Goal: Book appointment/travel/reservation

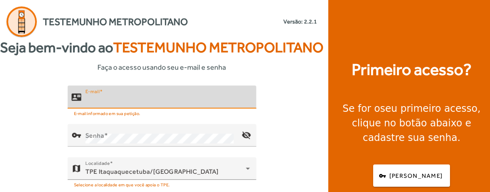
click at [118, 105] on input "E-mail" at bounding box center [167, 100] width 164 height 10
type input "**********"
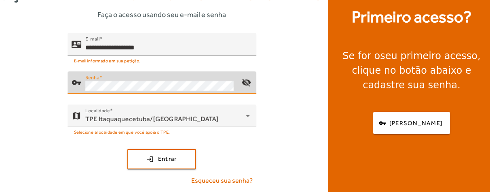
scroll to position [59, 0]
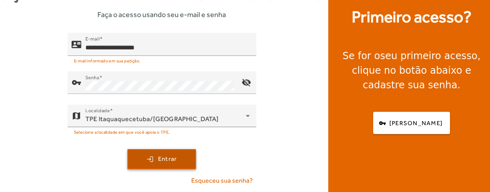
click at [160, 163] on span "Entrar" at bounding box center [167, 158] width 19 height 9
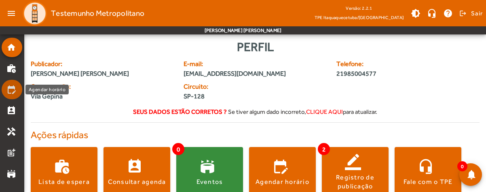
click at [12, 90] on mat-icon "edit_calendar" at bounding box center [11, 89] width 10 height 10
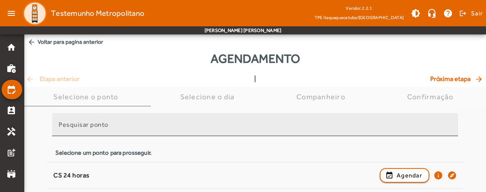
click at [149, 127] on input "Pesquisar ponto" at bounding box center [255, 128] width 393 height 10
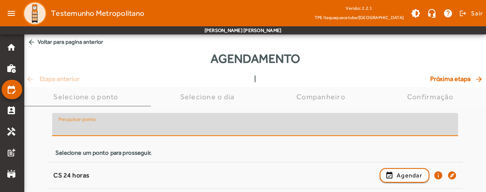
click at [149, 127] on input "Pesquisar ponto" at bounding box center [255, 128] width 393 height 10
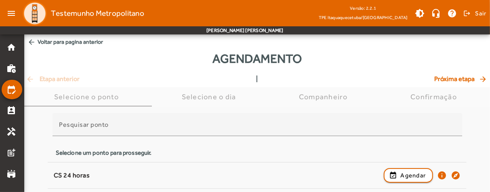
drag, startPoint x: 490, startPoint y: 53, endPoint x: 491, endPoint y: 84, distance: 30.7
click at [489, 84] on html "menu Testemunho Metropolitano Versão: 2.2.1 TPE Itaquaquecetuba/SP brightness_m…" at bounding box center [245, 96] width 490 height 192
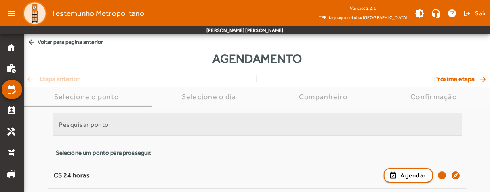
click at [187, 119] on div "Pesquisar ponto" at bounding box center [257, 124] width 397 height 23
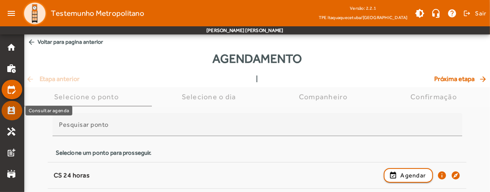
click at [12, 113] on mat-icon "perm_contact_calendar" at bounding box center [11, 110] width 10 height 10
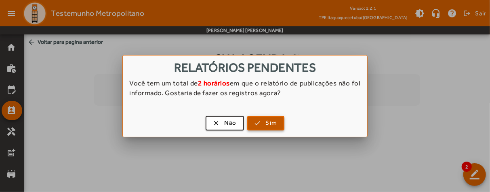
click at [271, 119] on span "Sim" at bounding box center [272, 122] width 12 height 9
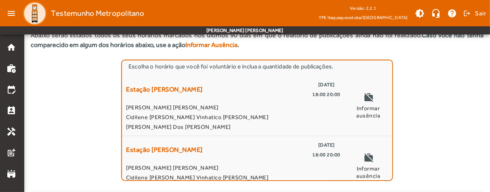
scroll to position [43, 0]
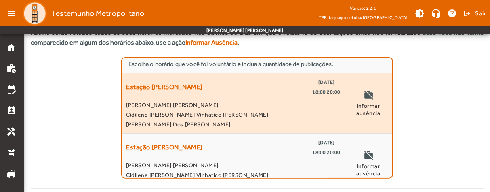
click at [364, 100] on mat-icon "work_off" at bounding box center [369, 96] width 10 height 12
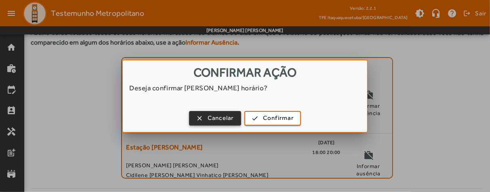
click at [228, 116] on span "Cancelar" at bounding box center [221, 117] width 26 height 9
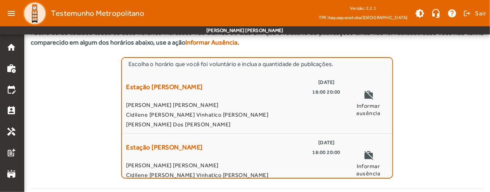
scroll to position [43, 0]
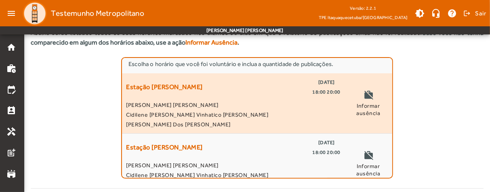
click at [321, 88] on span "18:00 20:00" at bounding box center [327, 92] width 28 height 10
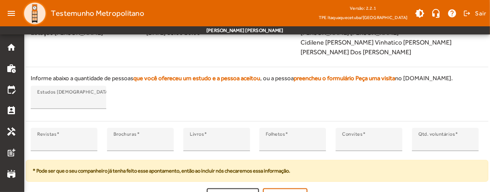
scroll to position [253, 0]
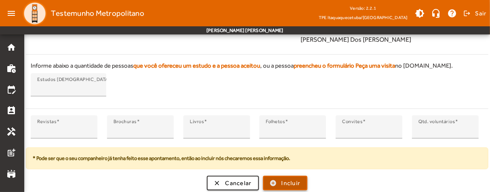
click at [288, 178] on span "Incluir" at bounding box center [291, 182] width 19 height 9
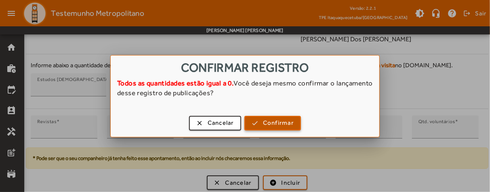
click at [268, 125] on span "Confirmar" at bounding box center [278, 122] width 31 height 9
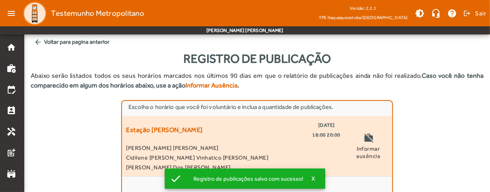
click at [371, 144] on mat-icon "work_off" at bounding box center [369, 139] width 10 height 12
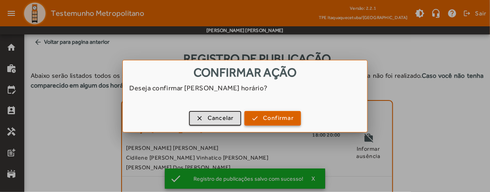
click at [279, 121] on span "Confirmar" at bounding box center [278, 117] width 31 height 9
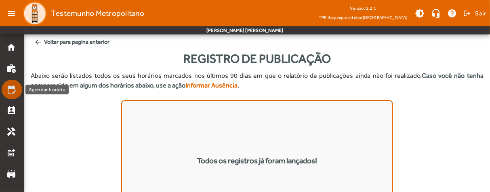
click at [11, 88] on mat-icon "edit_calendar" at bounding box center [11, 89] width 10 height 10
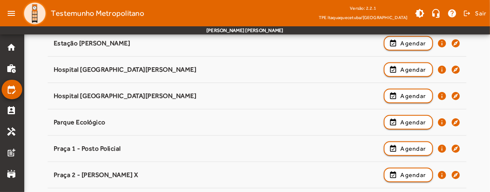
scroll to position [248, 0]
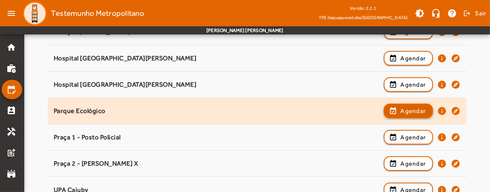
click at [407, 111] on span "Agendar" at bounding box center [413, 111] width 25 height 10
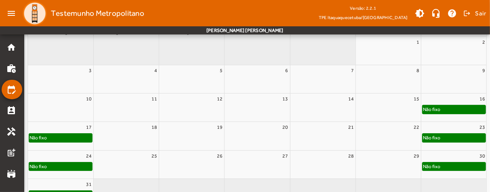
scroll to position [167, 0]
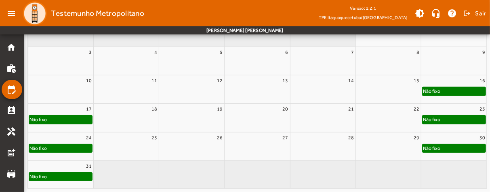
click at [447, 88] on div "Não fixo" at bounding box center [454, 91] width 63 height 8
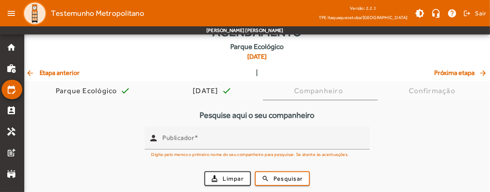
scroll to position [27, 0]
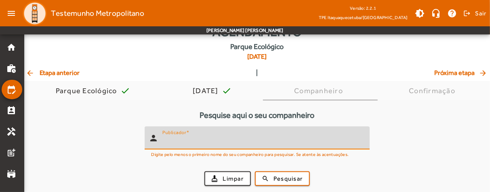
click at [175, 142] on input "Publicador" at bounding box center [262, 141] width 201 height 10
type input "*"
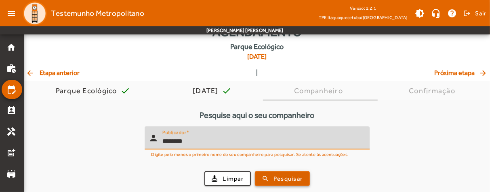
type input "********"
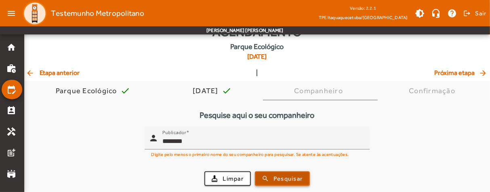
click at [276, 175] on span "Pesquisar" at bounding box center [288, 178] width 29 height 9
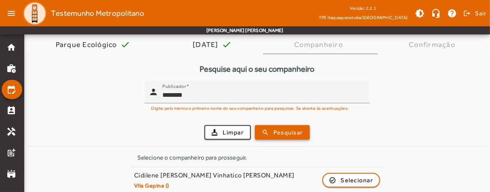
scroll to position [80, 0]
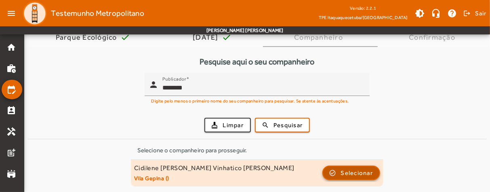
click at [344, 176] on span "Selecionar" at bounding box center [357, 173] width 32 height 10
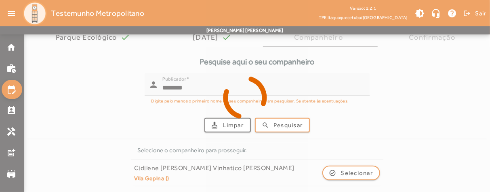
scroll to position [0, 0]
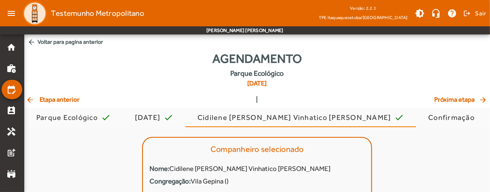
click at [489, 38] on span "arrow_back Voltar para pagina anterior" at bounding box center [257, 41] width 466 height 15
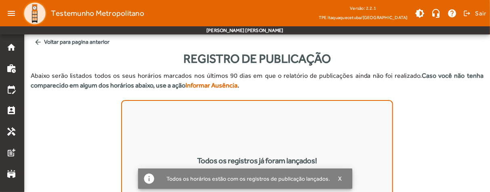
click at [407, 114] on div "Todos os registros já foram lançados!" at bounding box center [257, 160] width 453 height 121
click at [102, 115] on div "Todos os registros já foram lançados!" at bounding box center [257, 160] width 453 height 121
click at [383, 59] on div "Registro de Publicação" at bounding box center [257, 58] width 453 height 18
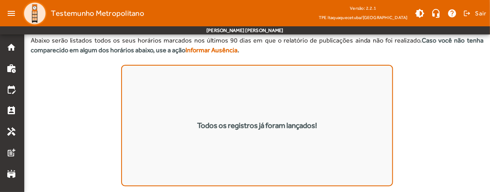
scroll to position [43, 0]
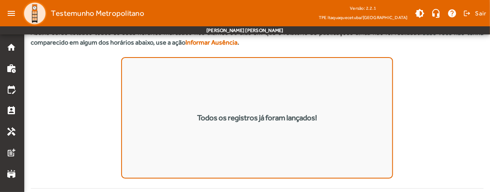
click at [455, 148] on div "Todos os registros já foram lançados!" at bounding box center [257, 117] width 453 height 121
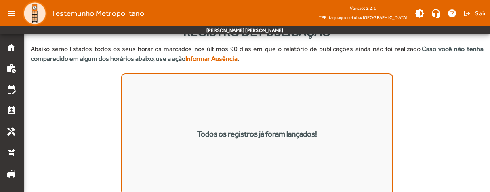
scroll to position [0, 0]
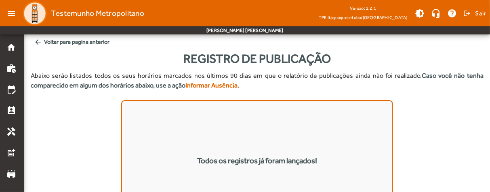
click at [44, 40] on span "arrow_back Voltar para pagina anterior" at bounding box center [257, 41] width 453 height 15
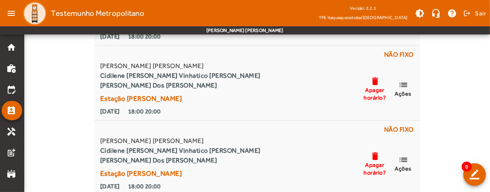
scroll to position [429, 0]
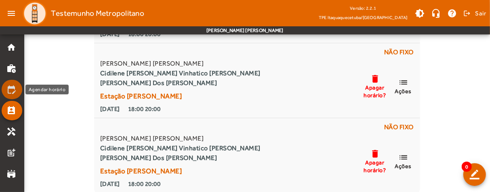
click at [11, 88] on mat-icon "edit_calendar" at bounding box center [11, 89] width 10 height 10
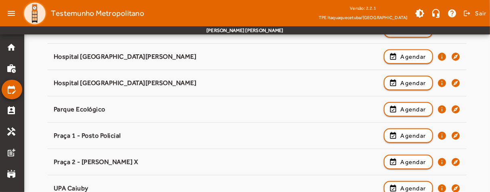
scroll to position [257, 0]
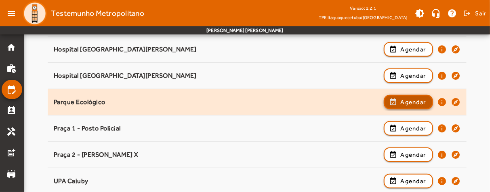
click at [405, 100] on span "Agendar" at bounding box center [413, 102] width 25 height 10
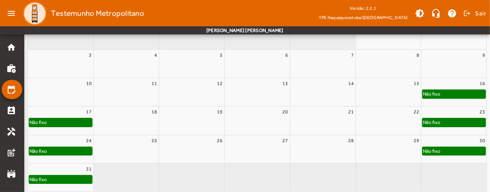
scroll to position [167, 0]
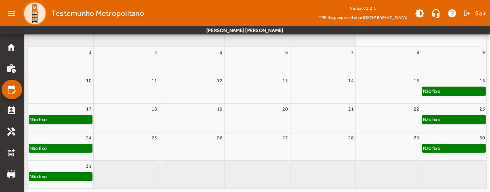
click at [43, 118] on div "Não fixo" at bounding box center [38, 119] width 18 height 8
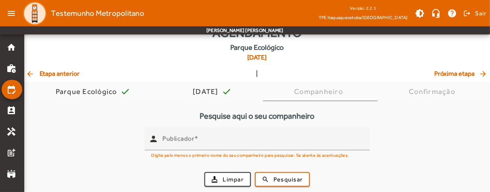
scroll to position [27, 0]
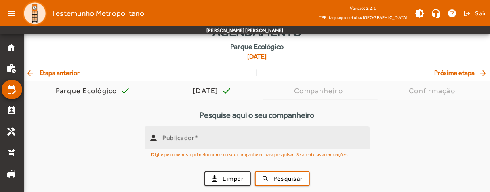
click at [186, 139] on mat-label "Publicador" at bounding box center [178, 138] width 32 height 8
click at [186, 139] on input "Publicador" at bounding box center [262, 141] width 201 height 10
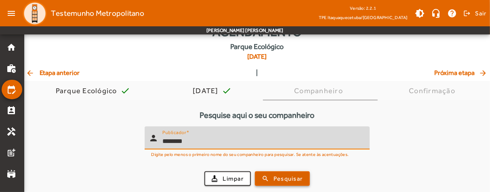
type input "********"
click at [273, 176] on span "submit" at bounding box center [282, 178] width 53 height 19
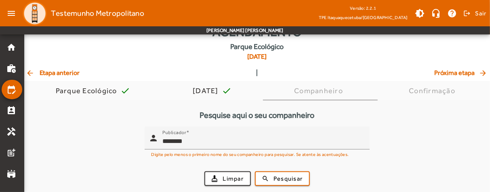
click at [66, 157] on form "person Publicador ******** Digite pelo menos o primeiro nome do seu companheiro…" at bounding box center [257, 159] width 460 height 66
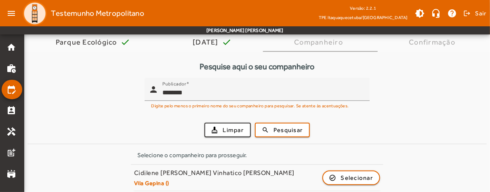
scroll to position [80, 0]
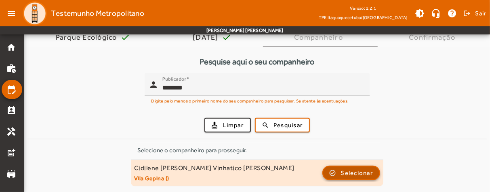
click at [348, 173] on span "Selecionar" at bounding box center [357, 173] width 32 height 10
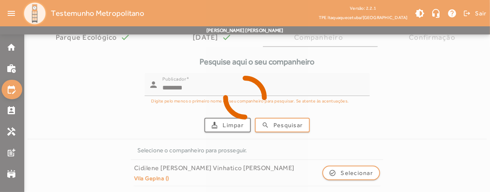
scroll to position [0, 0]
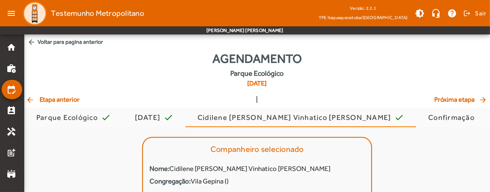
click at [84, 151] on div "Companheiro selecionado Nome: Cidilene [PERSON_NAME] Vinhatico [PERSON_NAME] Co…" at bounding box center [257, 178] width 466 height 103
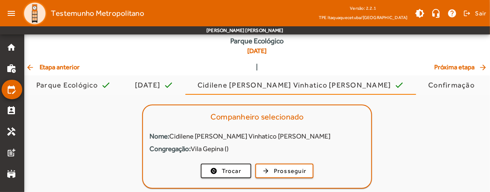
scroll to position [39, 0]
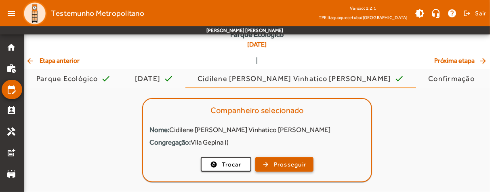
click at [272, 167] on span "button" at bounding box center [284, 163] width 57 height 19
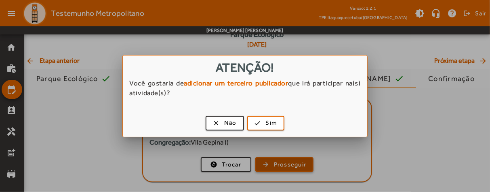
scroll to position [0, 0]
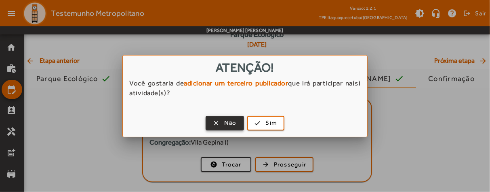
click at [230, 120] on span "Não" at bounding box center [230, 122] width 13 height 9
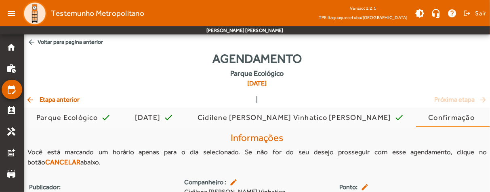
click at [157, 71] on div "Agendamento Parque Ecológico [DATE]" at bounding box center [257, 71] width 466 height 45
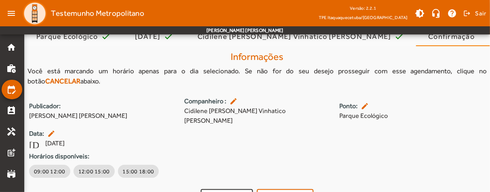
scroll to position [89, 0]
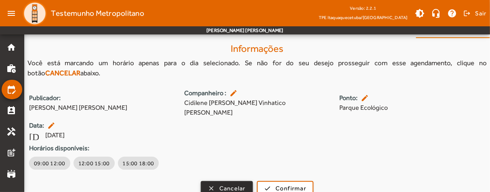
click at [221, 183] on span "Cancelar" at bounding box center [232, 187] width 26 height 9
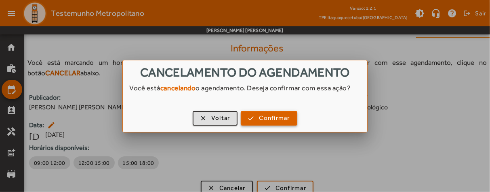
click at [260, 122] on span "Confirmar" at bounding box center [274, 117] width 31 height 9
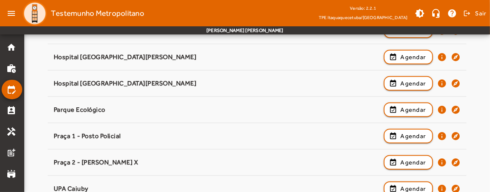
scroll to position [264, 0]
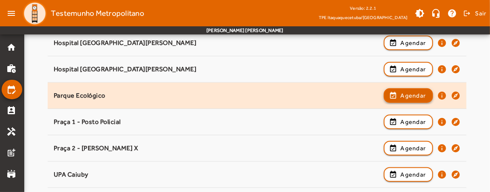
click at [401, 91] on span "Agendar" at bounding box center [413, 96] width 25 height 10
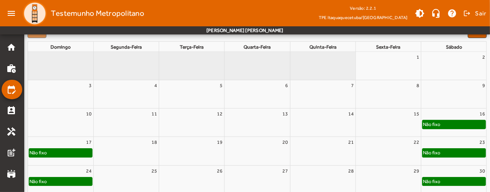
scroll to position [142, 0]
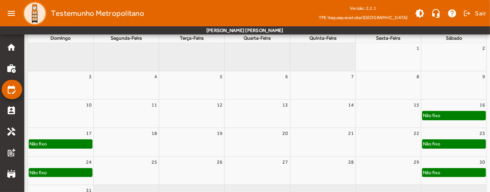
click at [445, 116] on div "Não fixo" at bounding box center [454, 115] width 63 height 8
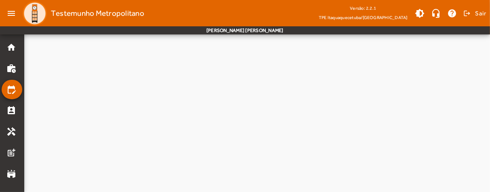
scroll to position [0, 0]
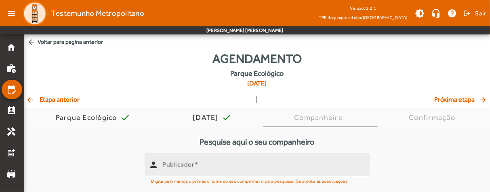
click at [204, 160] on div "Publicador" at bounding box center [262, 164] width 201 height 23
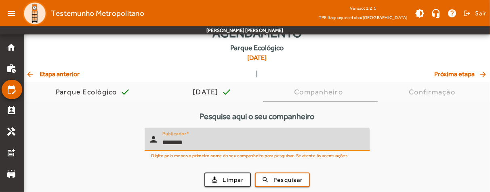
scroll to position [27, 0]
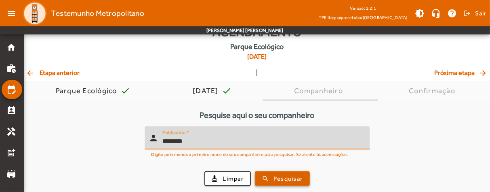
type input "********"
click at [272, 177] on span "submit" at bounding box center [282, 178] width 53 height 19
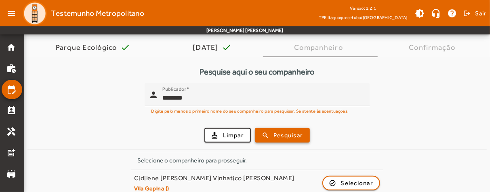
scroll to position [80, 0]
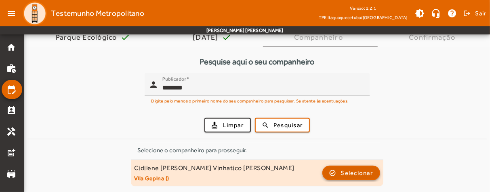
click at [352, 173] on span "Selecionar" at bounding box center [357, 173] width 32 height 10
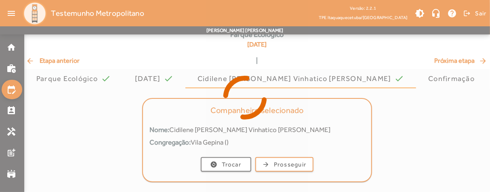
scroll to position [0, 0]
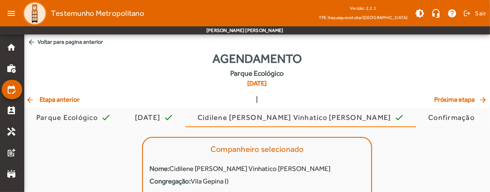
click at [84, 151] on div "Companheiro selecionado Nome: Cidilene [PERSON_NAME] Vinhatico [PERSON_NAME] Co…" at bounding box center [257, 178] width 466 height 103
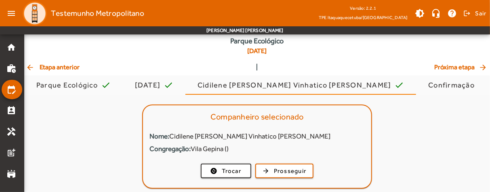
scroll to position [39, 0]
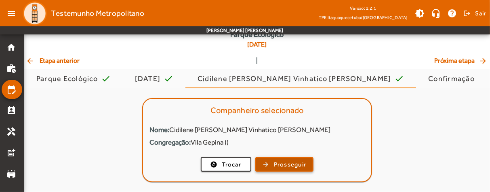
click at [280, 162] on span "Prosseguir" at bounding box center [290, 164] width 33 height 9
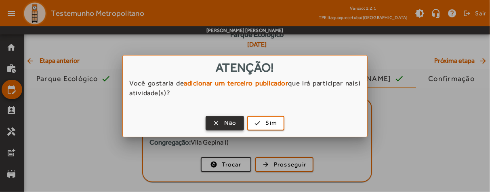
click at [224, 122] on span "Não" at bounding box center [230, 122] width 13 height 9
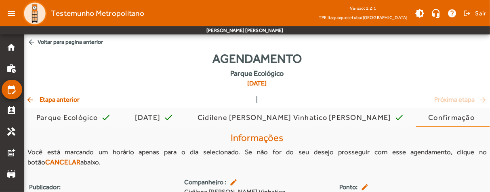
click at [135, 64] on div "Agendamento Parque Ecológico [DATE]" at bounding box center [257, 71] width 466 height 45
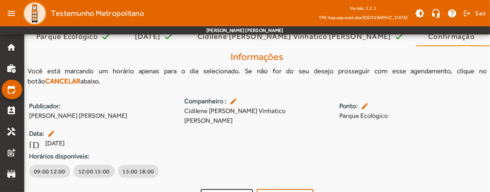
scroll to position [89, 0]
